Goal: Complete application form

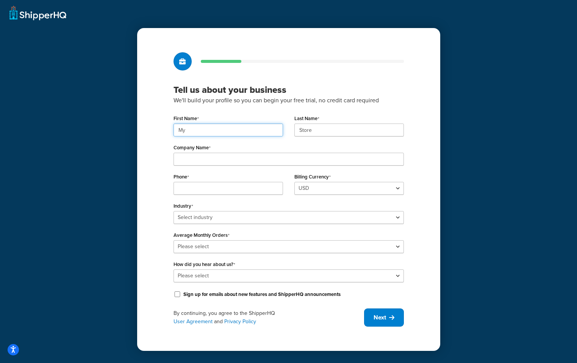
click at [209, 132] on input "My" at bounding box center [229, 130] width 110 height 13
type input "M"
click at [324, 130] on input "Store" at bounding box center [349, 130] width 110 height 13
drag, startPoint x: 242, startPoint y: 128, endPoint x: 151, endPoint y: 123, distance: 91.1
click at [151, 123] on div "Tell us about your business We'll build your profile so you can begin your free…" at bounding box center [288, 189] width 303 height 323
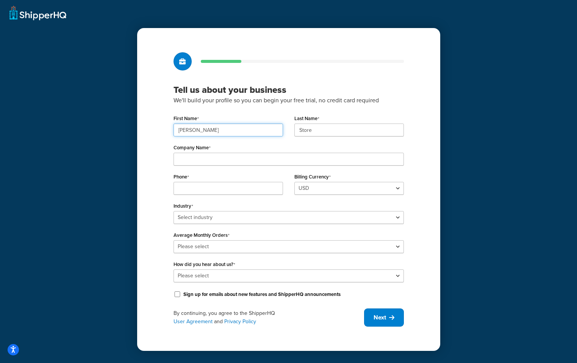
type input "[PERSON_NAME]"
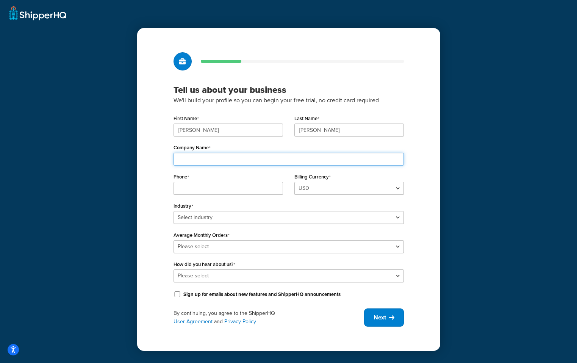
click at [204, 163] on input "Company Name" at bounding box center [289, 159] width 230 height 13
type input "WebstaurantStore"
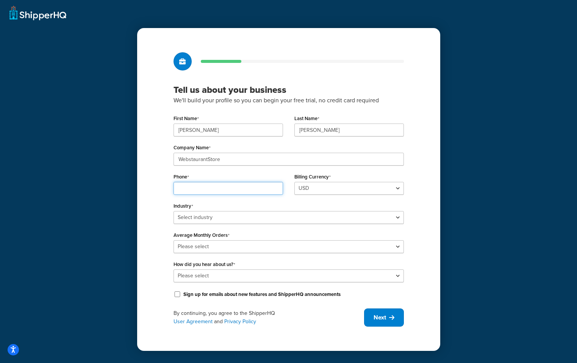
click at [222, 184] on input "Phone" at bounding box center [229, 188] width 110 height 13
type input "9415366093"
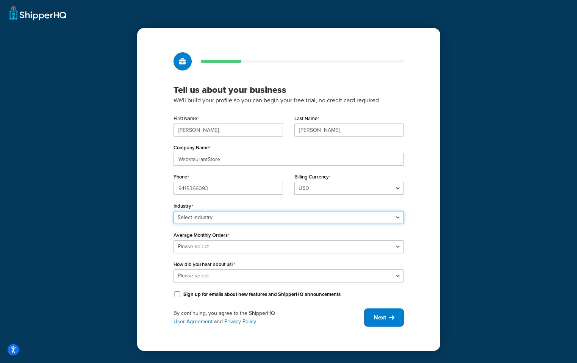
click at [274, 217] on select "Select industry Automotive Adult Agriculture Alcohol, Tobacco & CBD Arts & Craf…" at bounding box center [289, 217] width 230 height 13
select select "21"
click at [174, 211] on select "Select industry Automotive Adult Agriculture Alcohol, Tobacco & CBD Arts & Craf…" at bounding box center [289, 217] width 230 height 13
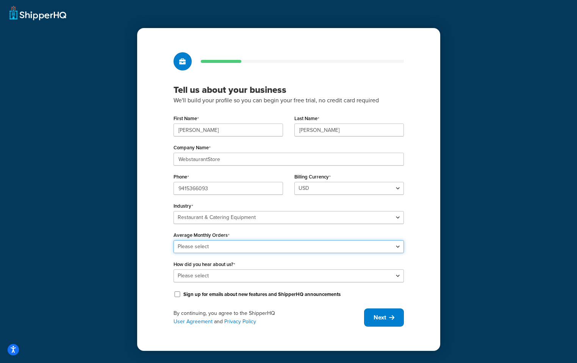
click at [208, 247] on select "Please select 0-500 501-1,000 1,001-10,000 10,001-20,000 Over 20,000" at bounding box center [289, 246] width 230 height 13
select select "4"
click at [174, 240] on select "Please select 0-500 501-1,000 1,001-10,000 10,001-20,000 Over 20,000" at bounding box center [289, 246] width 230 height 13
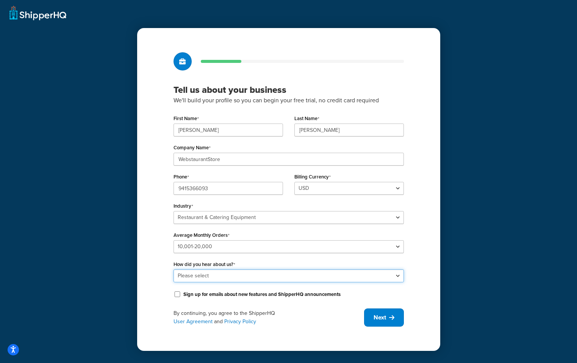
click at [212, 276] on select "Please select Online Search App Store or Marketplace Listing Referred by Agency…" at bounding box center [289, 275] width 230 height 13
select select "1"
click at [174, 269] on select "Please select Online Search App Store or Marketplace Listing Referred by Agency…" at bounding box center [289, 275] width 230 height 13
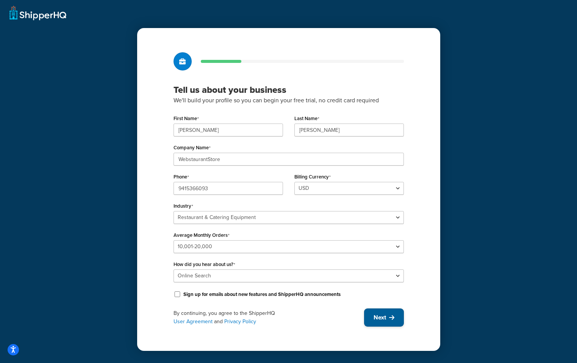
click at [380, 318] on span "Next" at bounding box center [380, 317] width 13 height 8
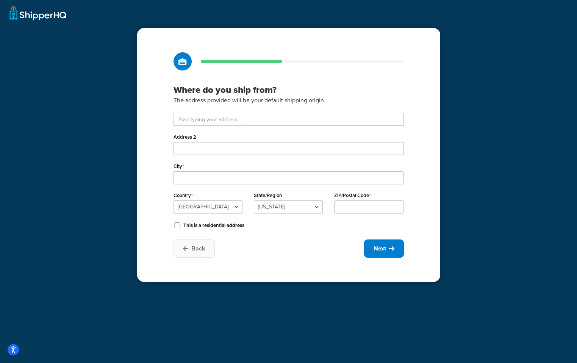
click at [388, 306] on div "Where do you ship from? The address provided will be your default shipping orig…" at bounding box center [288, 181] width 577 height 363
drag, startPoint x: 286, startPoint y: 92, endPoint x: 271, endPoint y: 90, distance: 15.7
click at [271, 90] on h3 "Where do you ship from?" at bounding box center [289, 89] width 230 height 11
